Goal: Check status: Check status

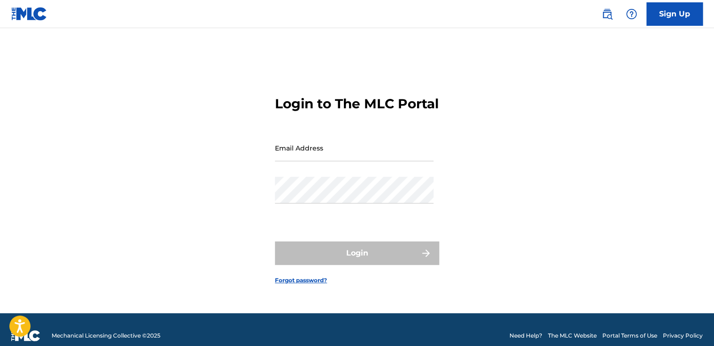
type input "[EMAIL_ADDRESS][DOMAIN_NAME]"
click at [317, 154] on input "[EMAIL_ADDRESS][DOMAIN_NAME]" at bounding box center [354, 148] width 158 height 27
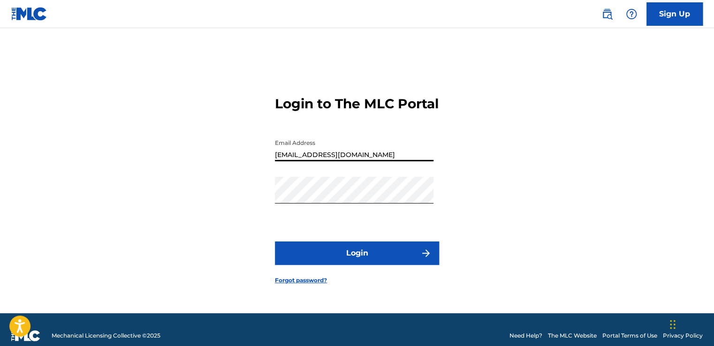
click at [454, 140] on div "Login to The MLC Portal Email Address [EMAIL_ADDRESS][DOMAIN_NAME] Password Log…" at bounding box center [357, 183] width 656 height 262
click at [371, 258] on button "Login" at bounding box center [357, 252] width 164 height 23
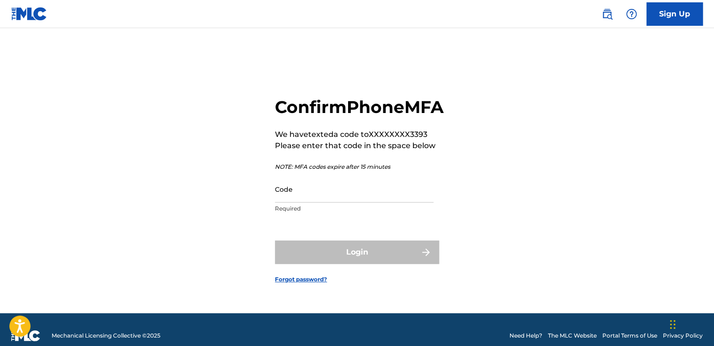
click at [319, 203] on input "Code" at bounding box center [354, 189] width 158 height 27
type input "1"
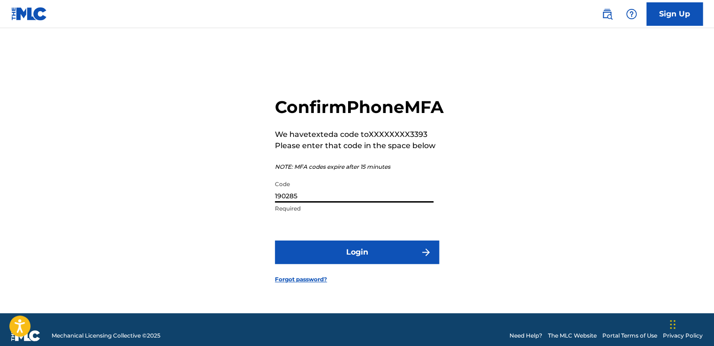
type input "190285"
click at [275, 240] on button "Login" at bounding box center [357, 251] width 164 height 23
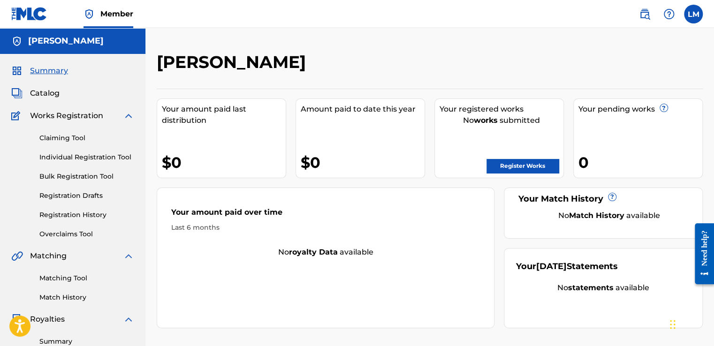
click at [72, 117] on span "Works Registration" at bounding box center [66, 115] width 73 height 11
click at [72, 141] on link "Claiming Tool" at bounding box center [86, 138] width 95 height 10
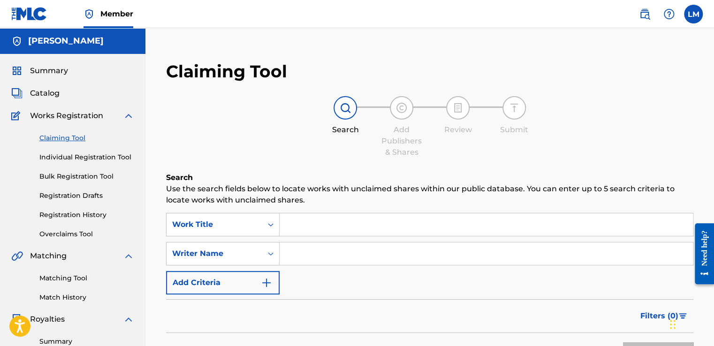
click at [80, 211] on link "Registration History" at bounding box center [86, 215] width 95 height 10
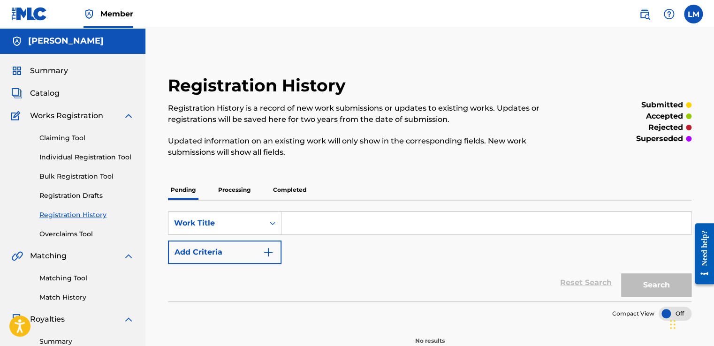
click at [224, 193] on p "Processing" at bounding box center [234, 190] width 38 height 20
